Goal: Information Seeking & Learning: Learn about a topic

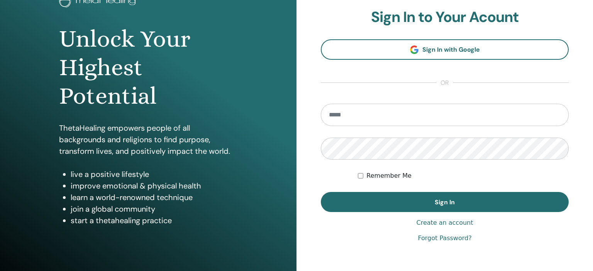
scroll to position [81, 0]
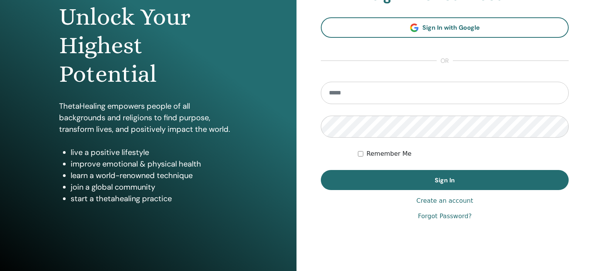
click at [343, 98] on input "email" at bounding box center [445, 93] width 248 height 22
type input "**********"
click at [321, 170] on button "Sign In" at bounding box center [445, 180] width 248 height 20
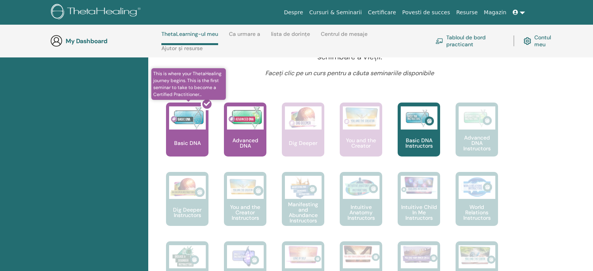
scroll to position [277, 0]
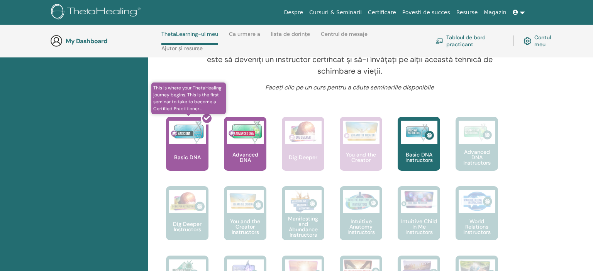
click at [194, 149] on div at bounding box center [192, 146] width 42 height 69
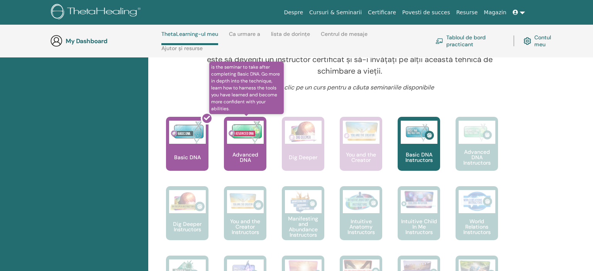
scroll to position [318, 0]
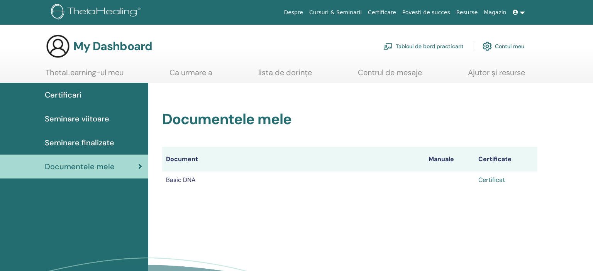
click at [496, 179] on link "Certificat" at bounding box center [491, 180] width 27 height 8
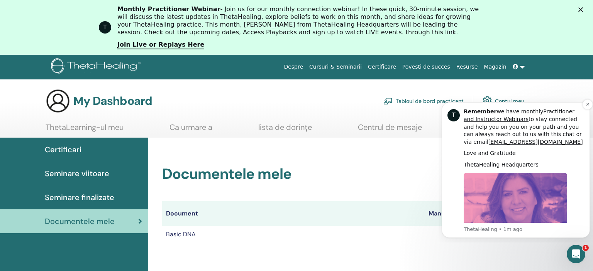
scroll to position [318, 0]
click at [513, 214] on img "Message content" at bounding box center [515, 224] width 103 height 103
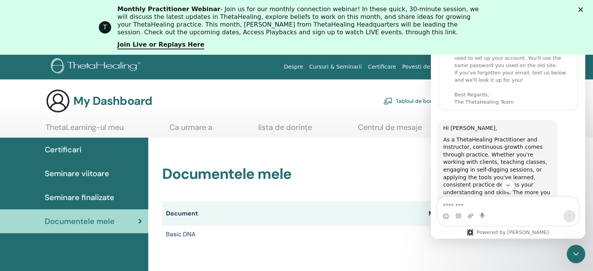
scroll to position [0, 0]
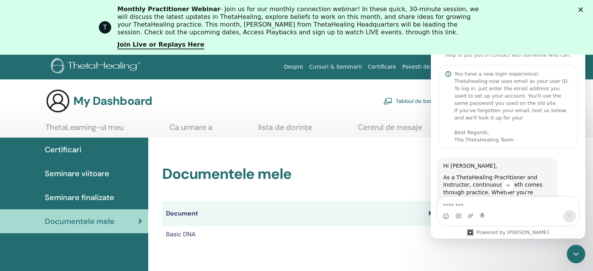
click at [581, 9] on icon "Close" at bounding box center [580, 9] width 5 height 5
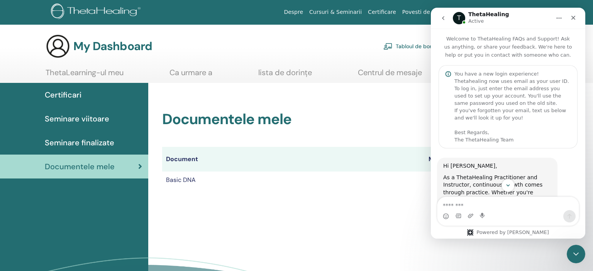
click at [442, 17] on icon "go back" at bounding box center [443, 18] width 6 height 6
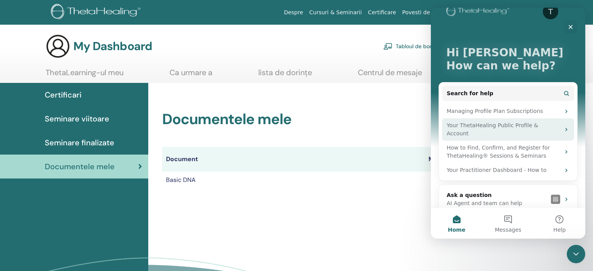
scroll to position [18, 0]
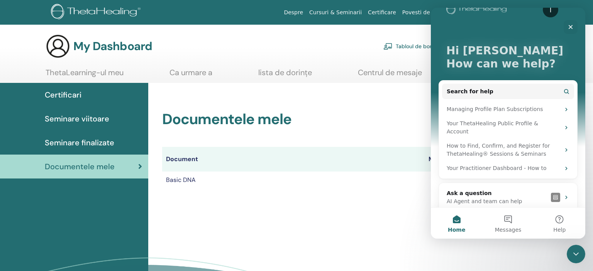
click at [357, 97] on div "Documentele mele Document Manuale Certificate Basic DNA Certificat" at bounding box center [350, 140] width 394 height 115
click at [196, 71] on link "Ca urmare a" at bounding box center [190, 75] width 43 height 15
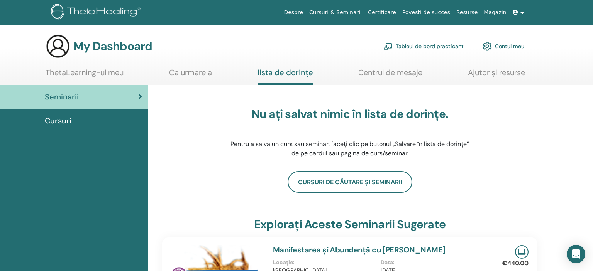
click at [52, 120] on span "Cursuri" at bounding box center [58, 121] width 27 height 12
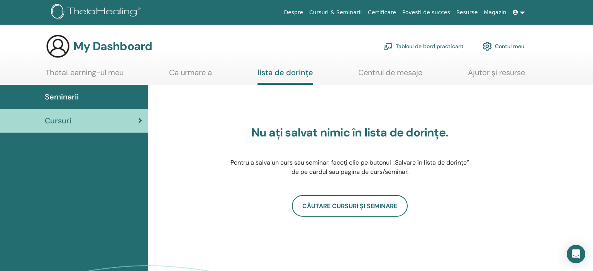
click at [72, 75] on link "ThetaLearning-ul meu" at bounding box center [85, 75] width 78 height 15
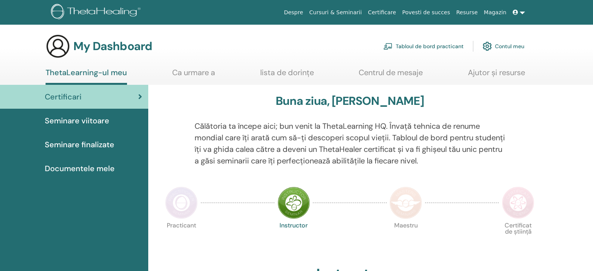
scroll to position [41, 0]
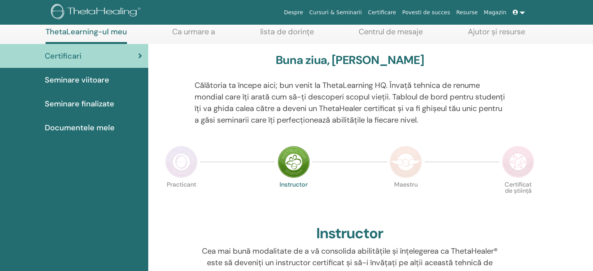
click at [183, 163] on img at bounding box center [181, 162] width 32 height 32
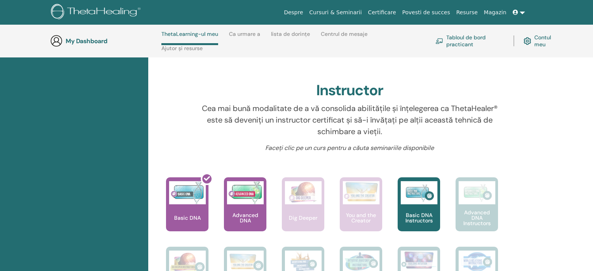
scroll to position [236, 0]
